Goal: Task Accomplishment & Management: Use online tool/utility

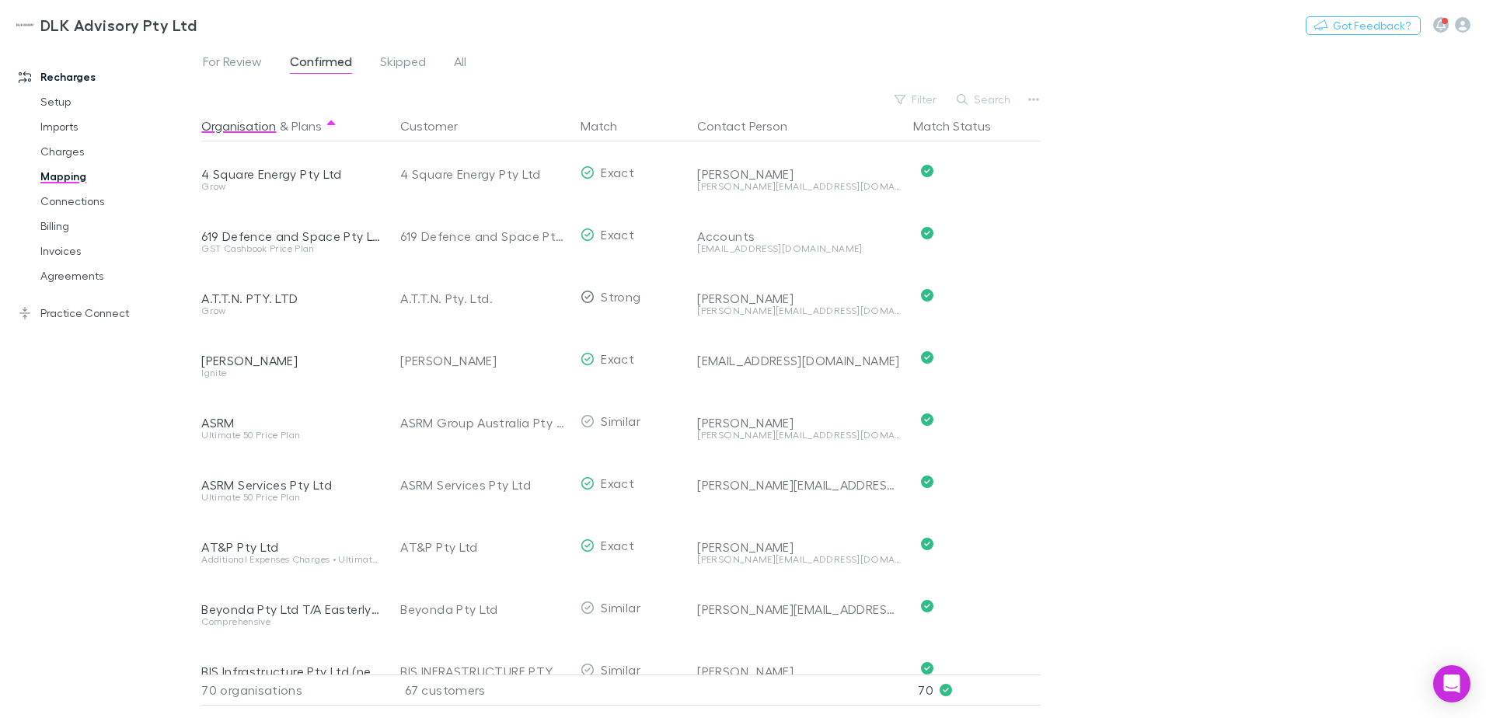
scroll to position [2487, 0]
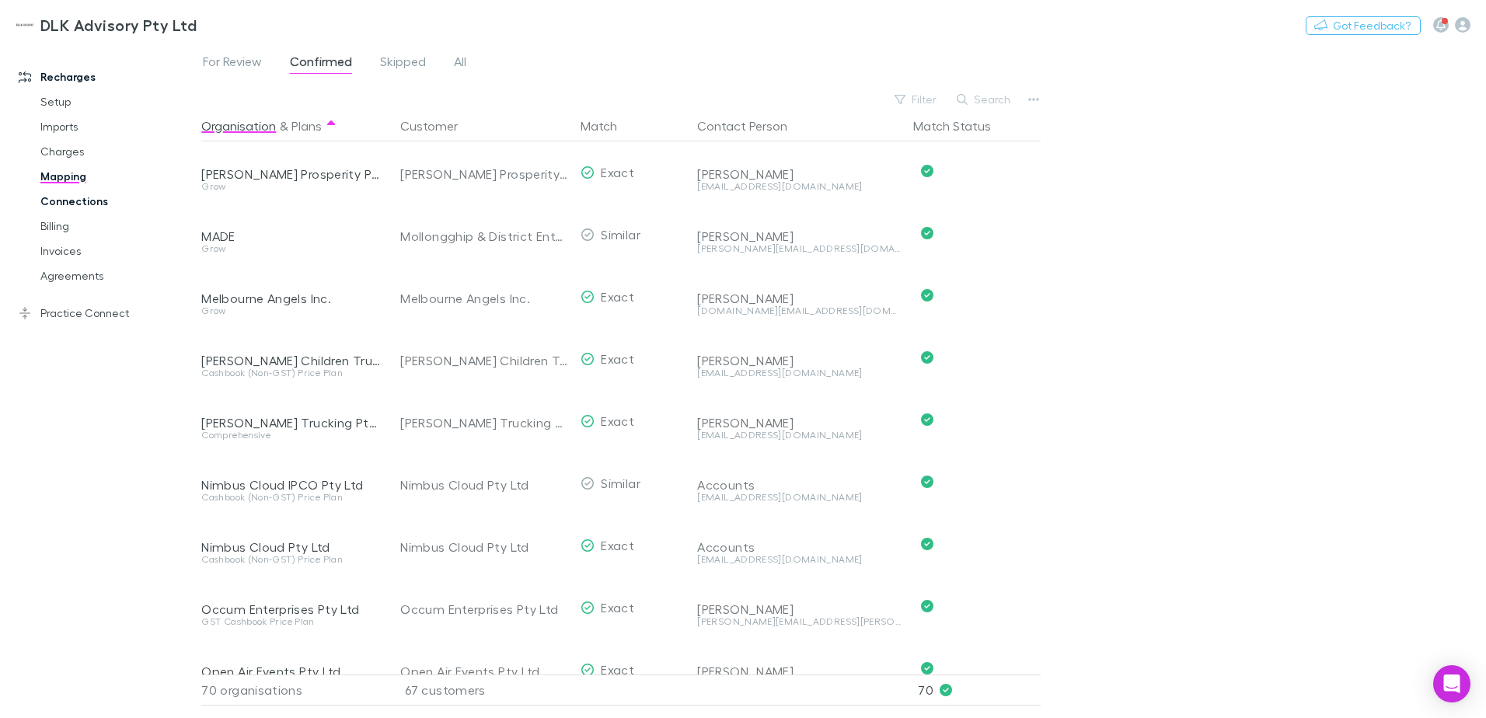
click at [72, 200] on link "Connections" at bounding box center [117, 201] width 185 height 25
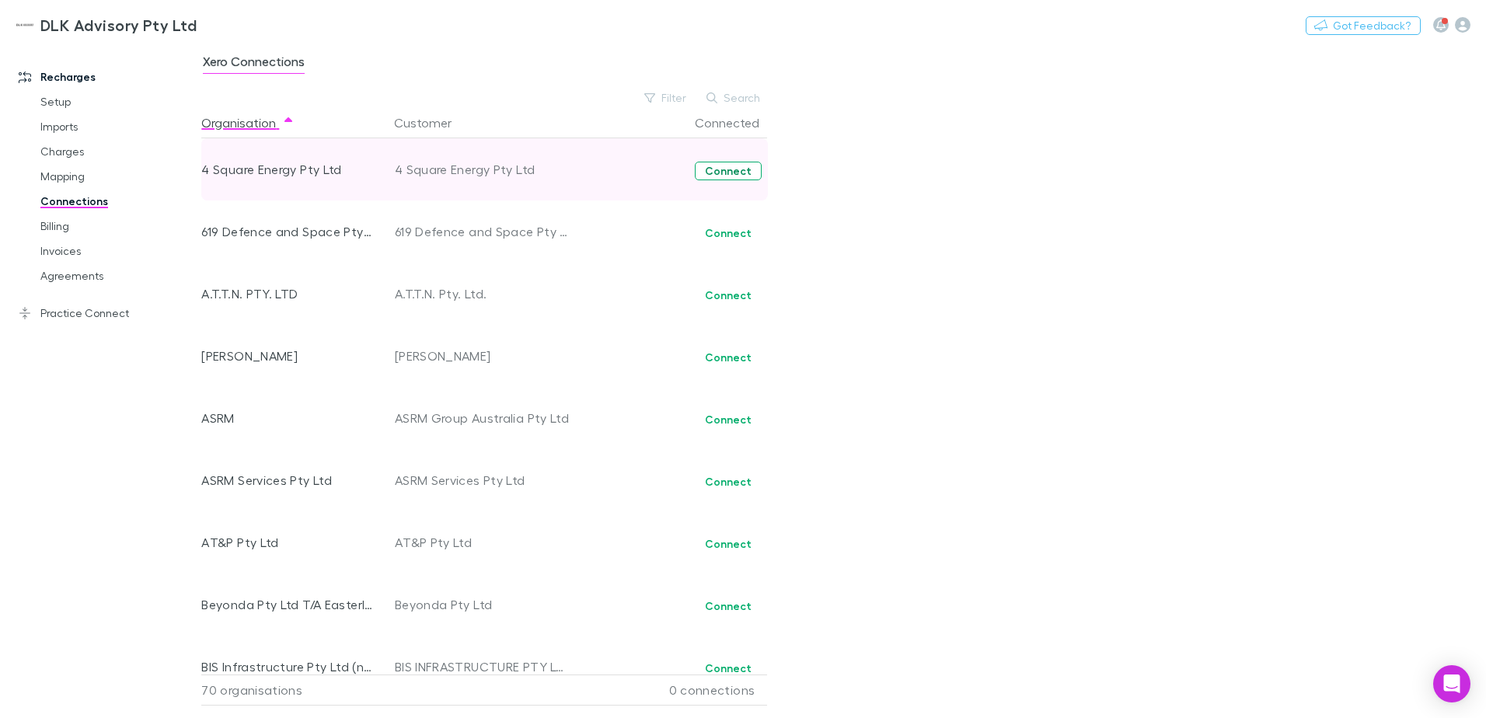
click at [742, 173] on button "Connect" at bounding box center [728, 171] width 67 height 19
